Goal: Task Accomplishment & Management: Manage account settings

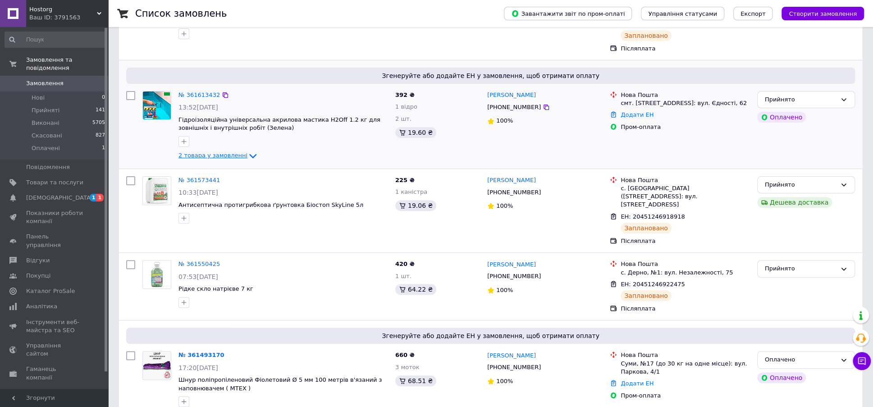
scroll to position [113, 0]
click at [249, 155] on icon at bounding box center [252, 156] width 7 height 5
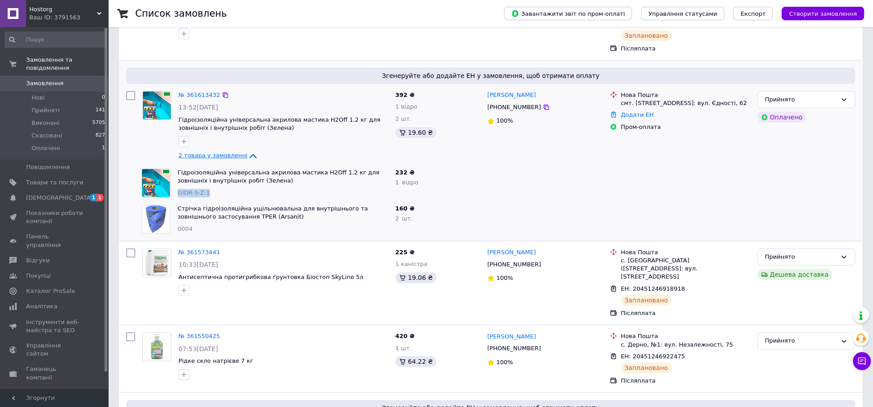
drag, startPoint x: 209, startPoint y: 193, endPoint x: 177, endPoint y: 195, distance: 32.5
click at [177, 195] on div "Гідроізоляційна універсальна акрилова мастика H2Off 1.2 кг для зовнішніх і внут…" at bounding box center [283, 183] width 218 height 36
copy span "GIDR-S-Z-1"
drag, startPoint x: 554, startPoint y: 96, endPoint x: 487, endPoint y: 93, distance: 67.2
click at [487, 93] on div "[PERSON_NAME]" at bounding box center [544, 95] width 117 height 10
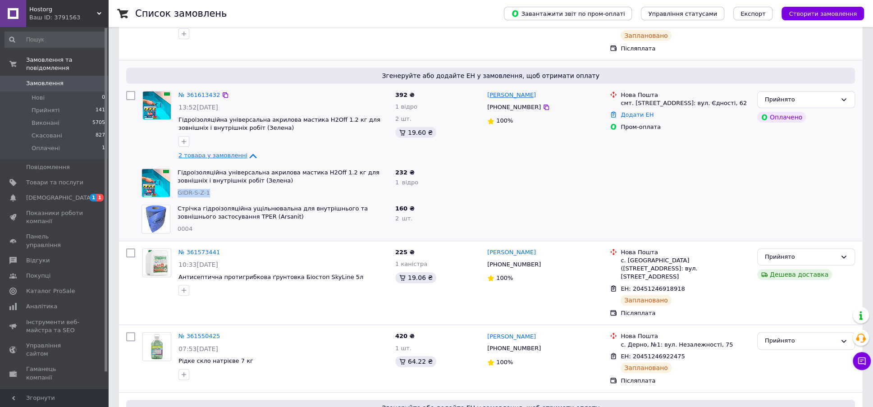
copy link "[PERSON_NAME]"
click at [286, 117] on span "Гідроізоляційна універсальна акрилова мастика H2Off 1.2 кг для зовнішніх і внут…" at bounding box center [279, 123] width 202 height 15
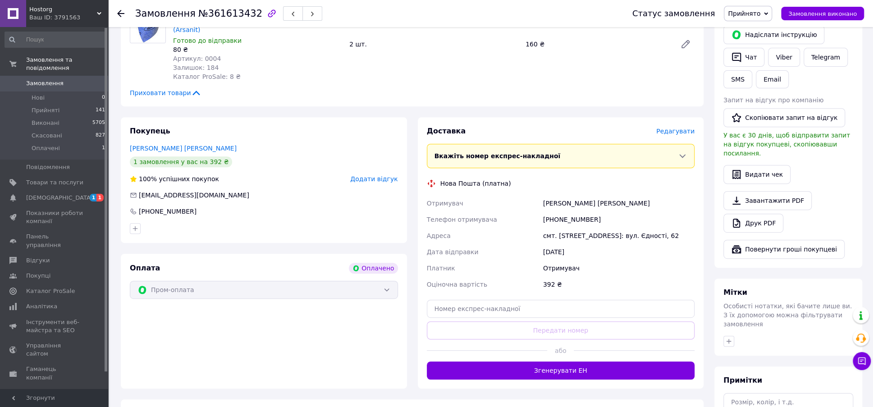
scroll to position [225, 0]
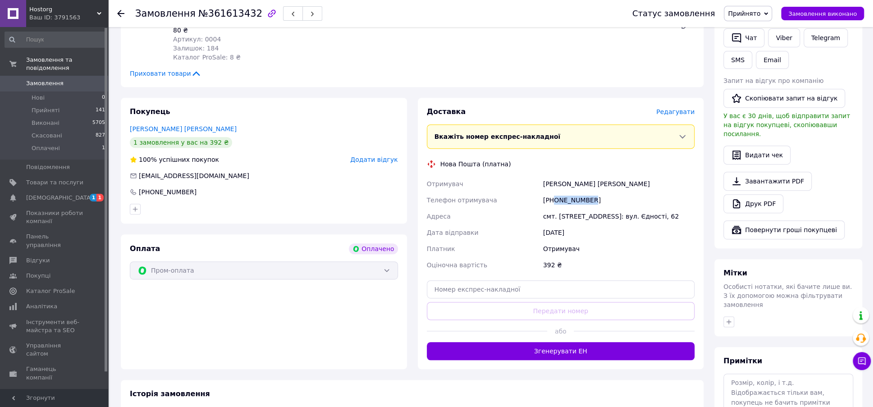
drag, startPoint x: 590, startPoint y: 181, endPoint x: 555, endPoint y: 181, distance: 35.2
click at [555, 192] on div "[PHONE_NUMBER]" at bounding box center [618, 200] width 155 height 16
copy div "0675061688"
drag, startPoint x: 593, startPoint y: 198, endPoint x: 542, endPoint y: 200, distance: 51.4
click at [542, 208] on div "смт. [STREET_ADDRESS]: вул. Єдності, 62" at bounding box center [618, 216] width 155 height 16
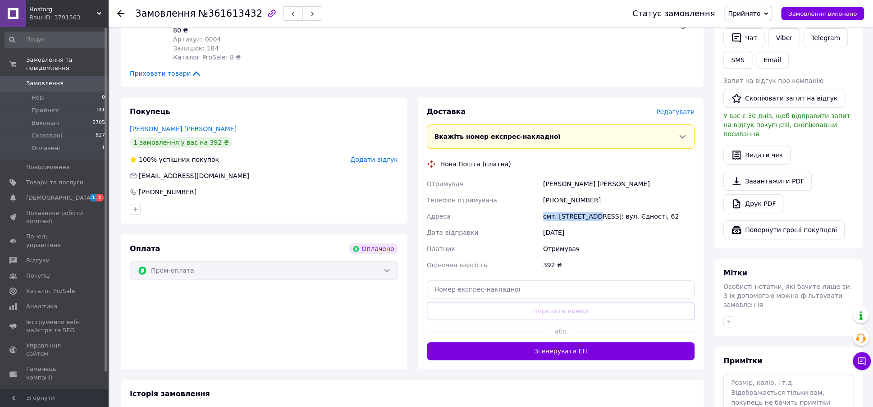
copy div "смт. Нова Борова"
drag, startPoint x: 661, startPoint y: 201, endPoint x: 535, endPoint y: 200, distance: 126.2
click at [535, 200] on div "Отримувач Зайнчуковский Дмитро Телефон отримувача +380675061688 Адреса смт. Нов…" at bounding box center [561, 224] width 272 height 97
copy div "Адреса смт. Нова Борова, №1: вул. Єдності, 62"
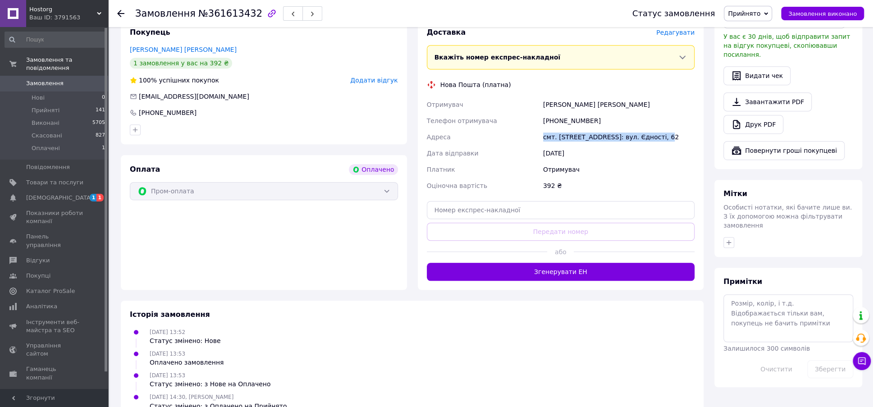
scroll to position [309, 0]
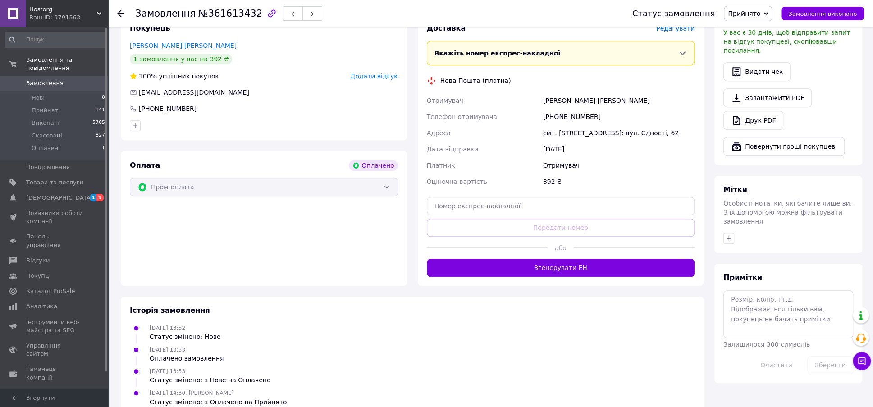
click at [651, 157] on div "Отримувач" at bounding box center [618, 165] width 155 height 16
drag, startPoint x: 663, startPoint y: 116, endPoint x: 543, endPoint y: 120, distance: 119.5
click at [543, 125] on div "смт. [STREET_ADDRESS]: вул. Єдності, 62" at bounding box center [618, 133] width 155 height 16
copy div "смт. [STREET_ADDRESS]: вул. Єдності, 62"
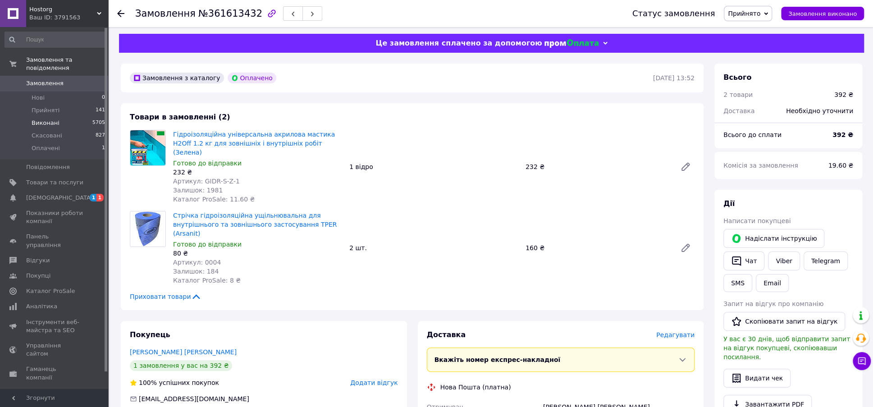
scroll to position [0, 0]
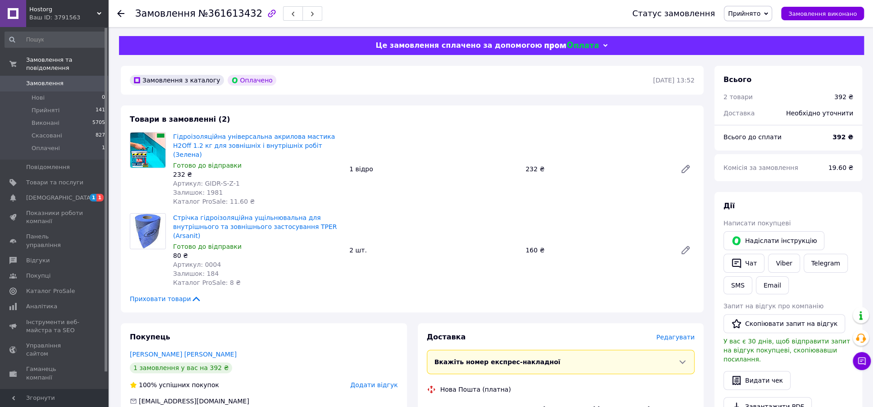
click at [61, 79] on span "Замовлення" at bounding box center [54, 83] width 57 height 8
